Goal: Information Seeking & Learning: Learn about a topic

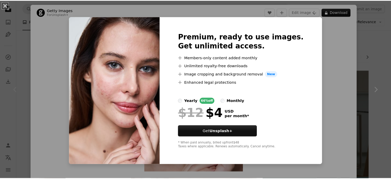
scroll to position [77, 0]
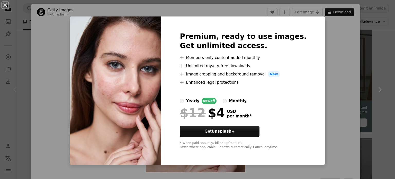
click at [300, 107] on div "Premium, ready to use images. Get unlimited access. A plus sign Members-only co…" at bounding box center [243, 90] width 164 height 148
click at [349, 78] on div "An X shape Premium, ready to use images. Get unlimited access. A plus sign Memb…" at bounding box center [197, 89] width 395 height 179
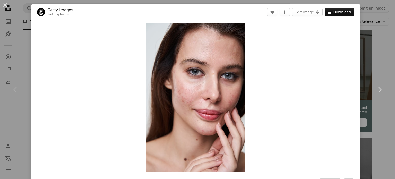
click at [378, 45] on div "An X shape Chevron left Chevron right Getty Images For Unsplash+ A heart A plus…" at bounding box center [197, 89] width 395 height 179
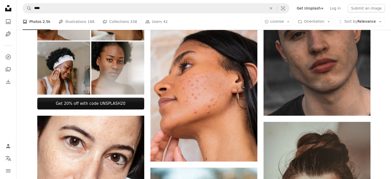
scroll to position [283, 0]
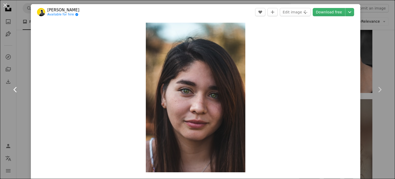
click at [12, 113] on link "Chevron left" at bounding box center [15, 89] width 31 height 49
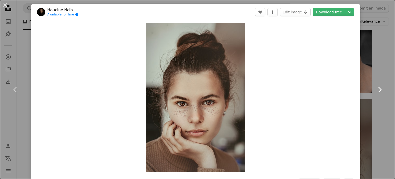
click at [366, 73] on link "Chevron right" at bounding box center [379, 89] width 31 height 49
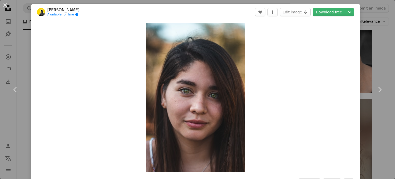
click at [365, 13] on div "An X shape Chevron left Chevron right [PERSON_NAME] Available for hire A checkm…" at bounding box center [197, 89] width 395 height 179
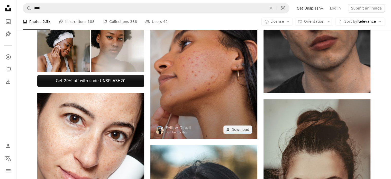
click at [246, 68] on img at bounding box center [203, 58] width 107 height 160
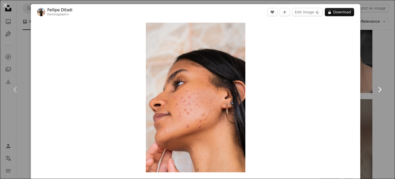
click at [364, 65] on link "Chevron right" at bounding box center [379, 89] width 31 height 49
